Goal: Task Accomplishment & Management: Manage account settings

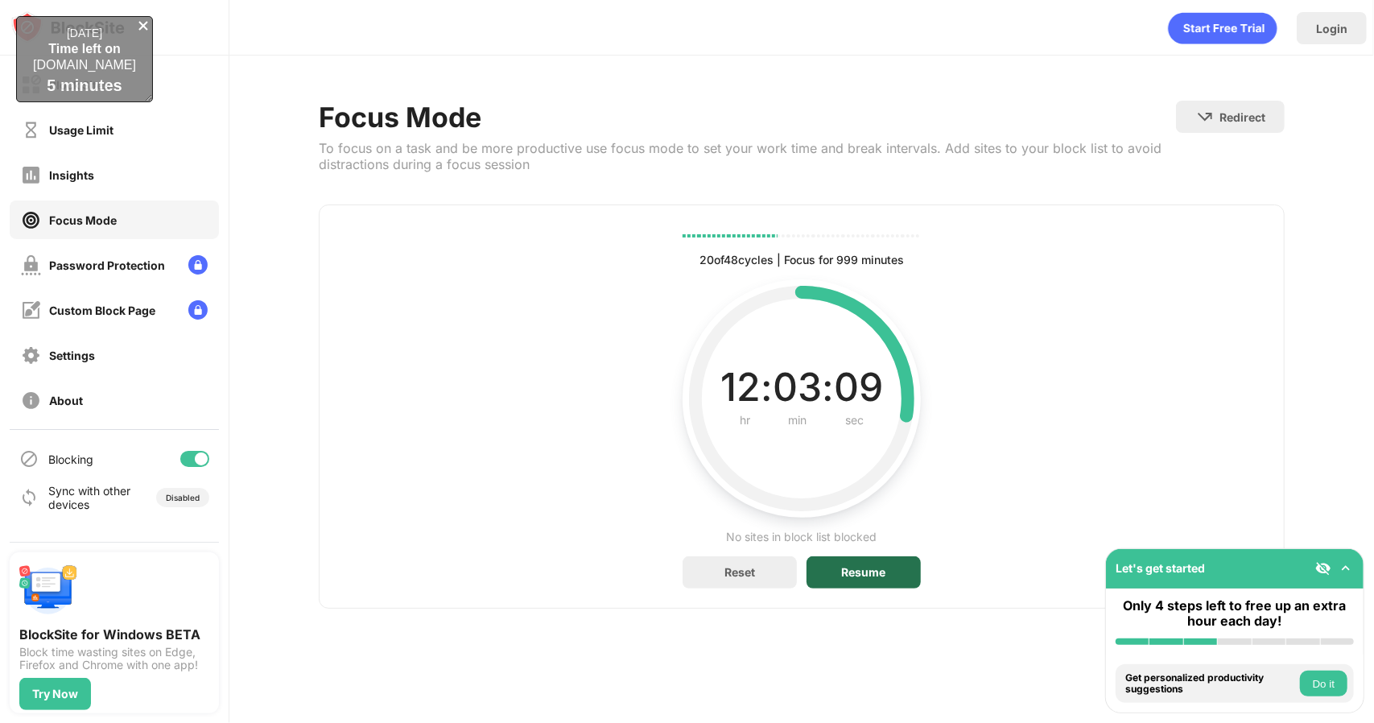
click at [845, 575] on div "Resume" at bounding box center [864, 572] width 44 height 13
click at [164, 83] on div "Block Sites" at bounding box center [114, 84] width 209 height 39
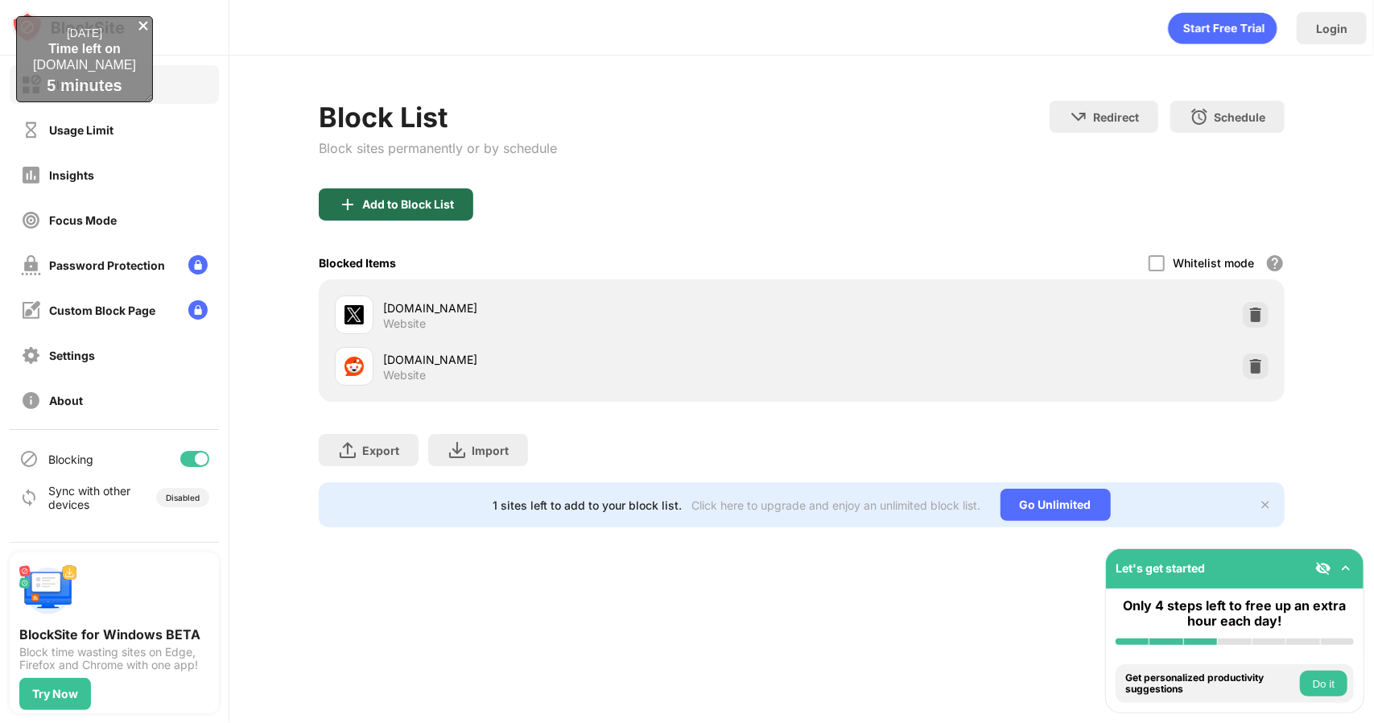
click at [352, 209] on img at bounding box center [347, 204] width 19 height 19
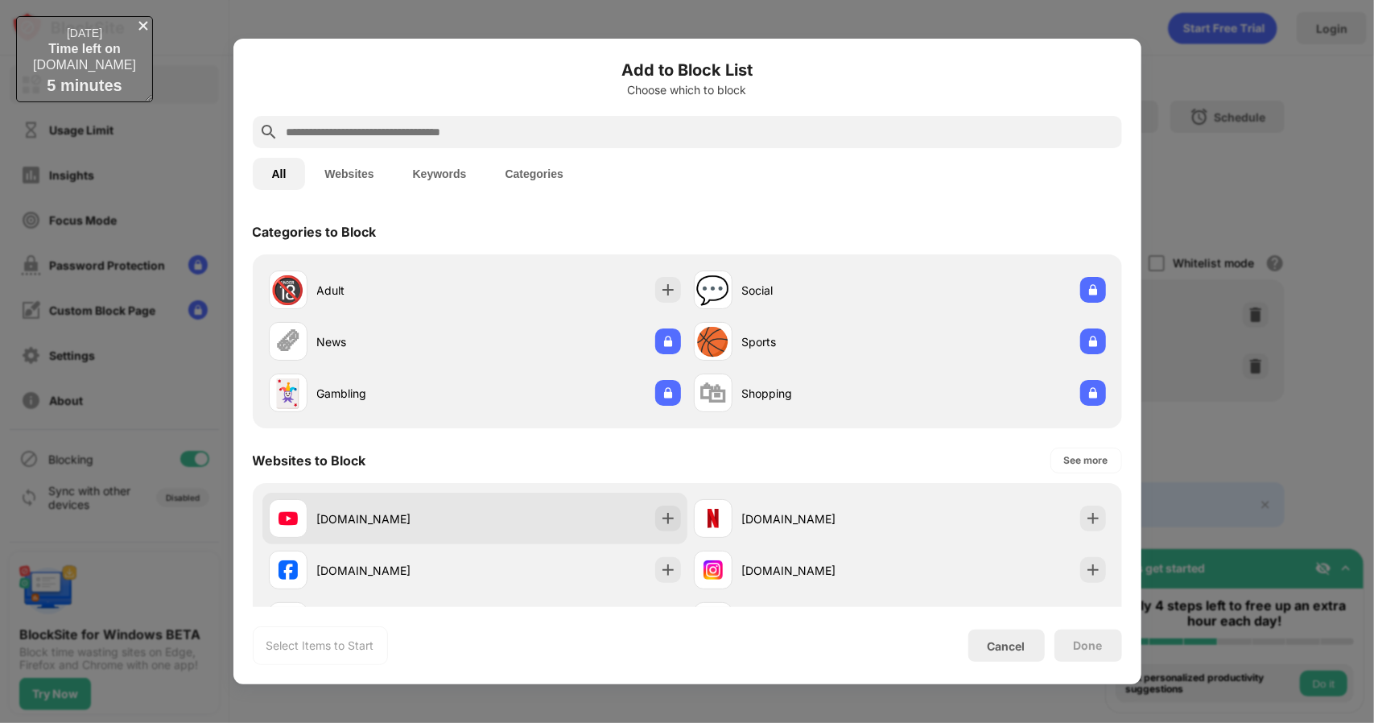
click at [381, 507] on div "[DOMAIN_NAME]" at bounding box center [372, 518] width 206 height 39
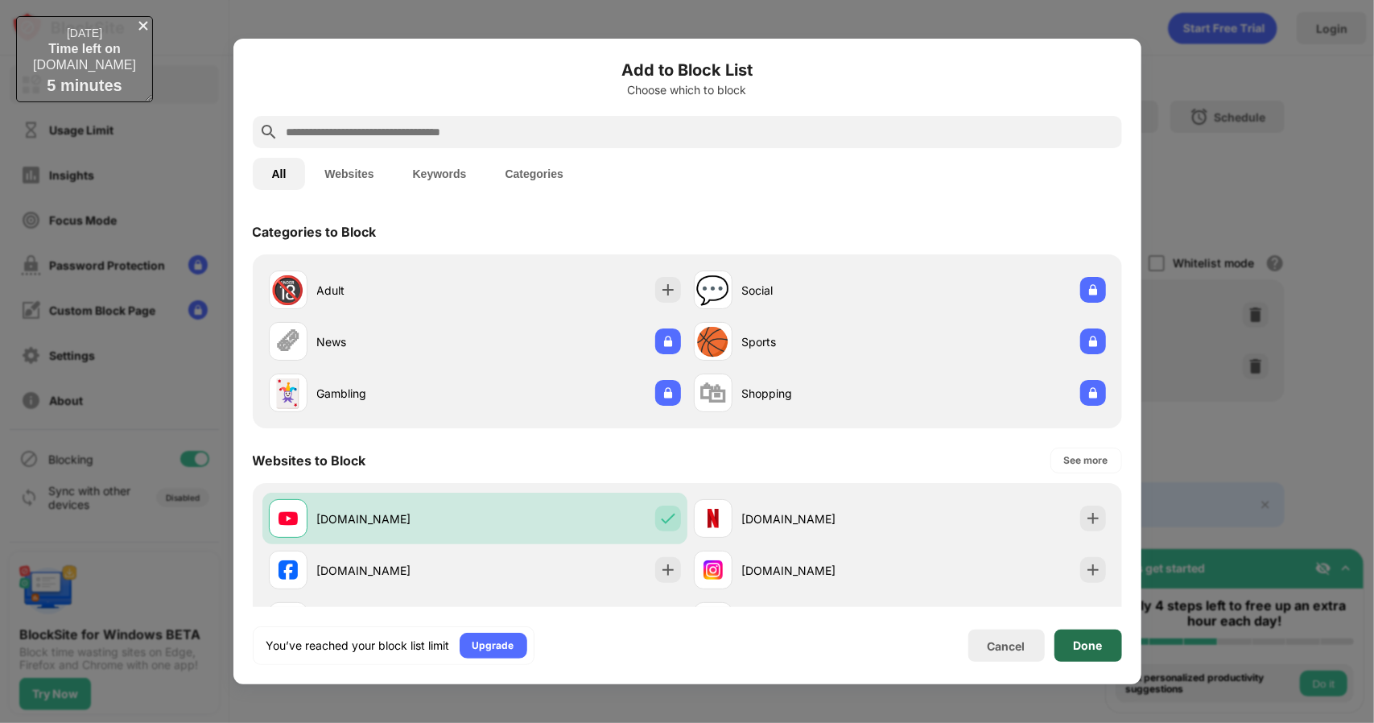
click at [1080, 651] on div "Done" at bounding box center [1087, 645] width 29 height 13
